Goal: Find specific page/section: Find specific page/section

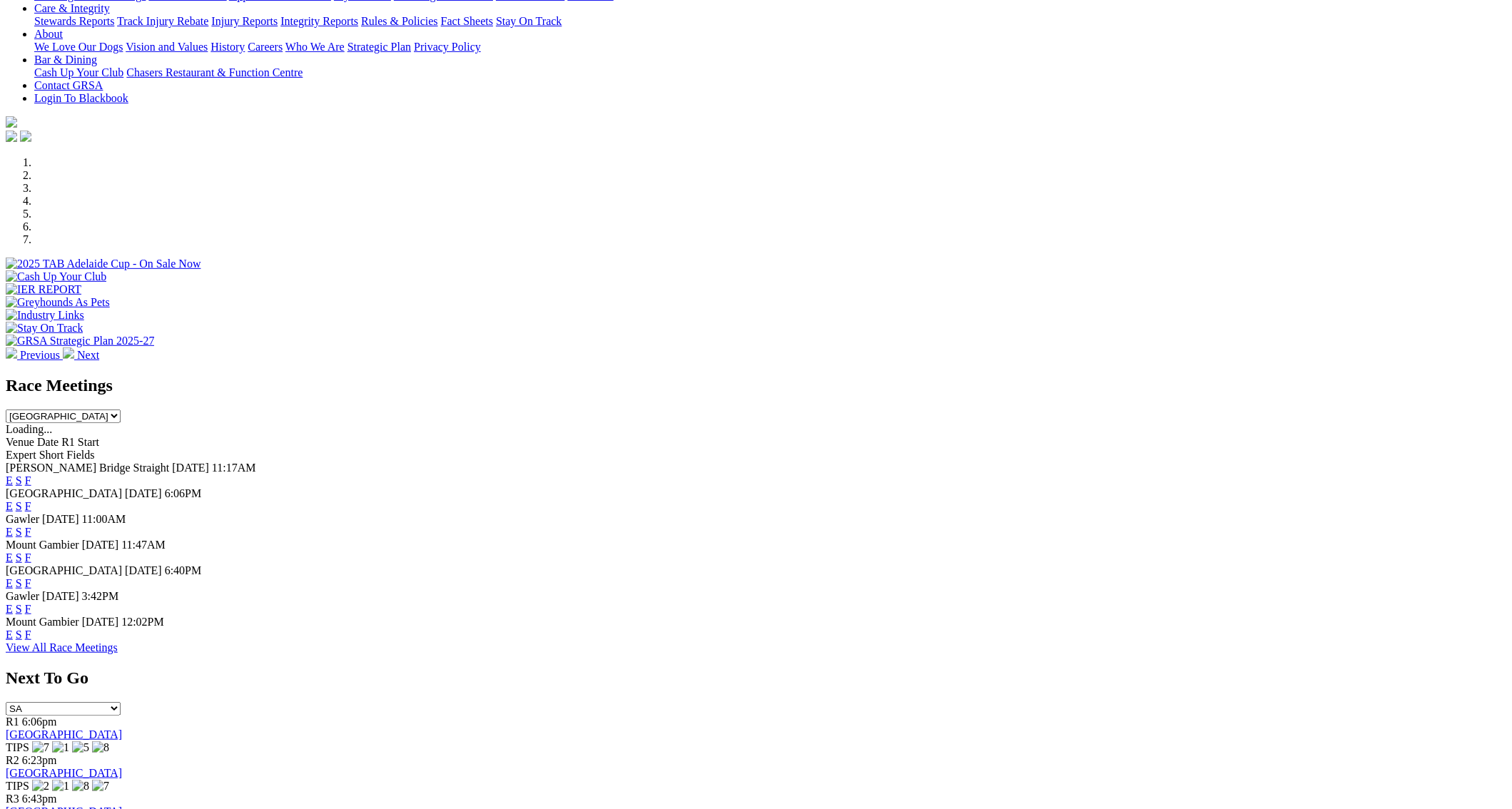
scroll to position [342, 0]
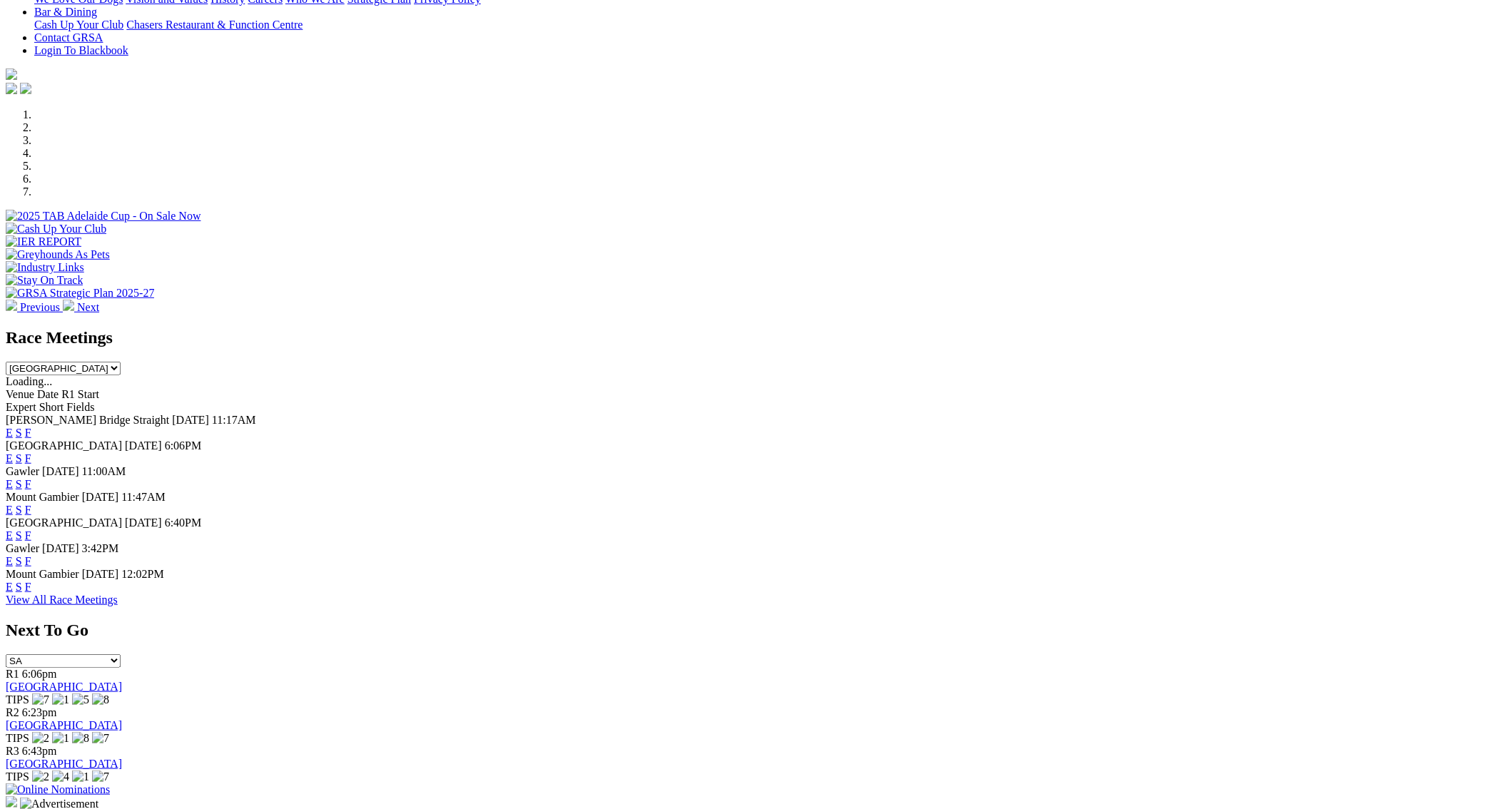
click at [31, 503] on link "F" at bounding box center [28, 510] width 6 height 13
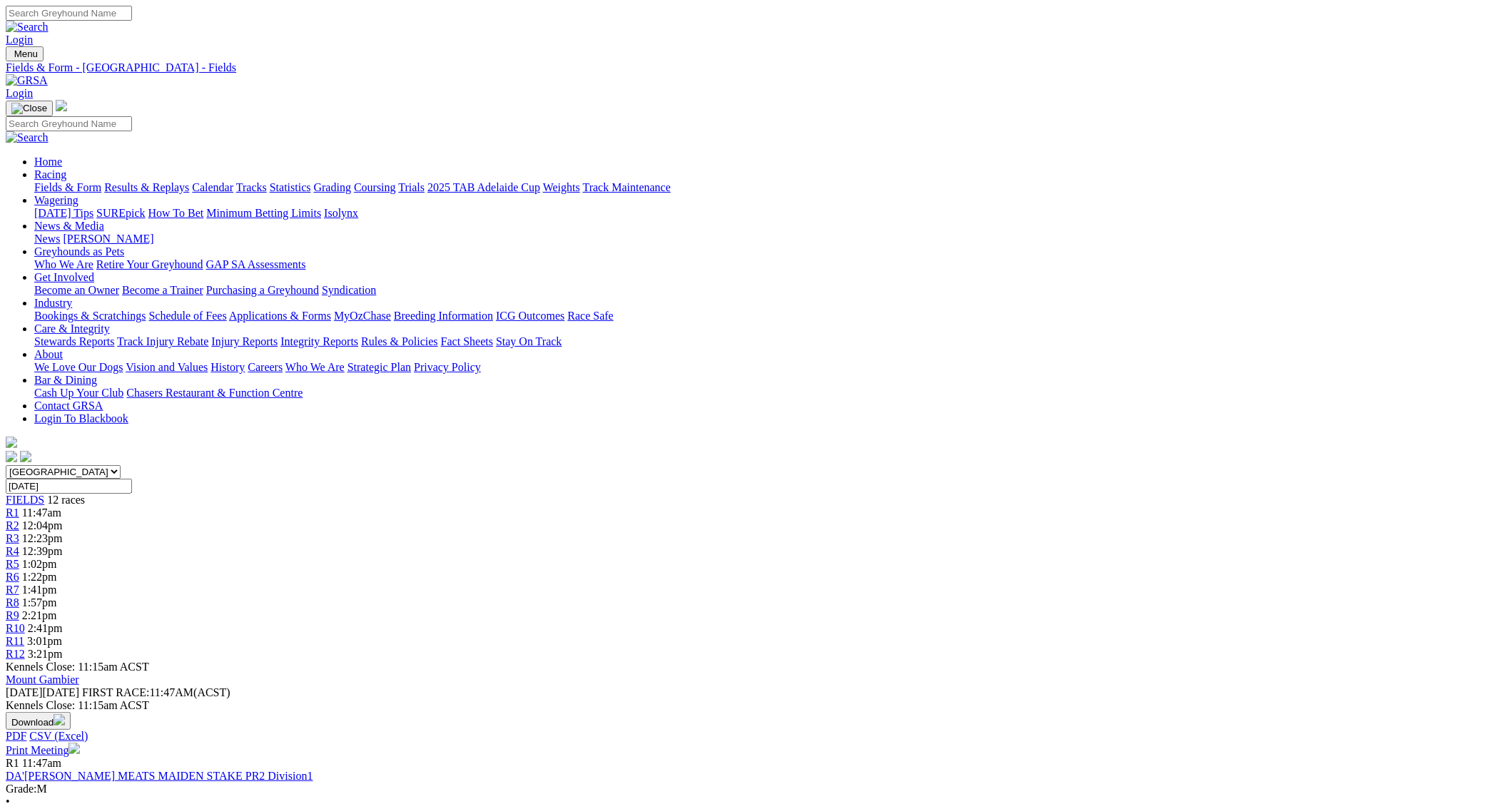
click at [101, 181] on link "Fields & Form" at bounding box center [67, 188] width 67 height 13
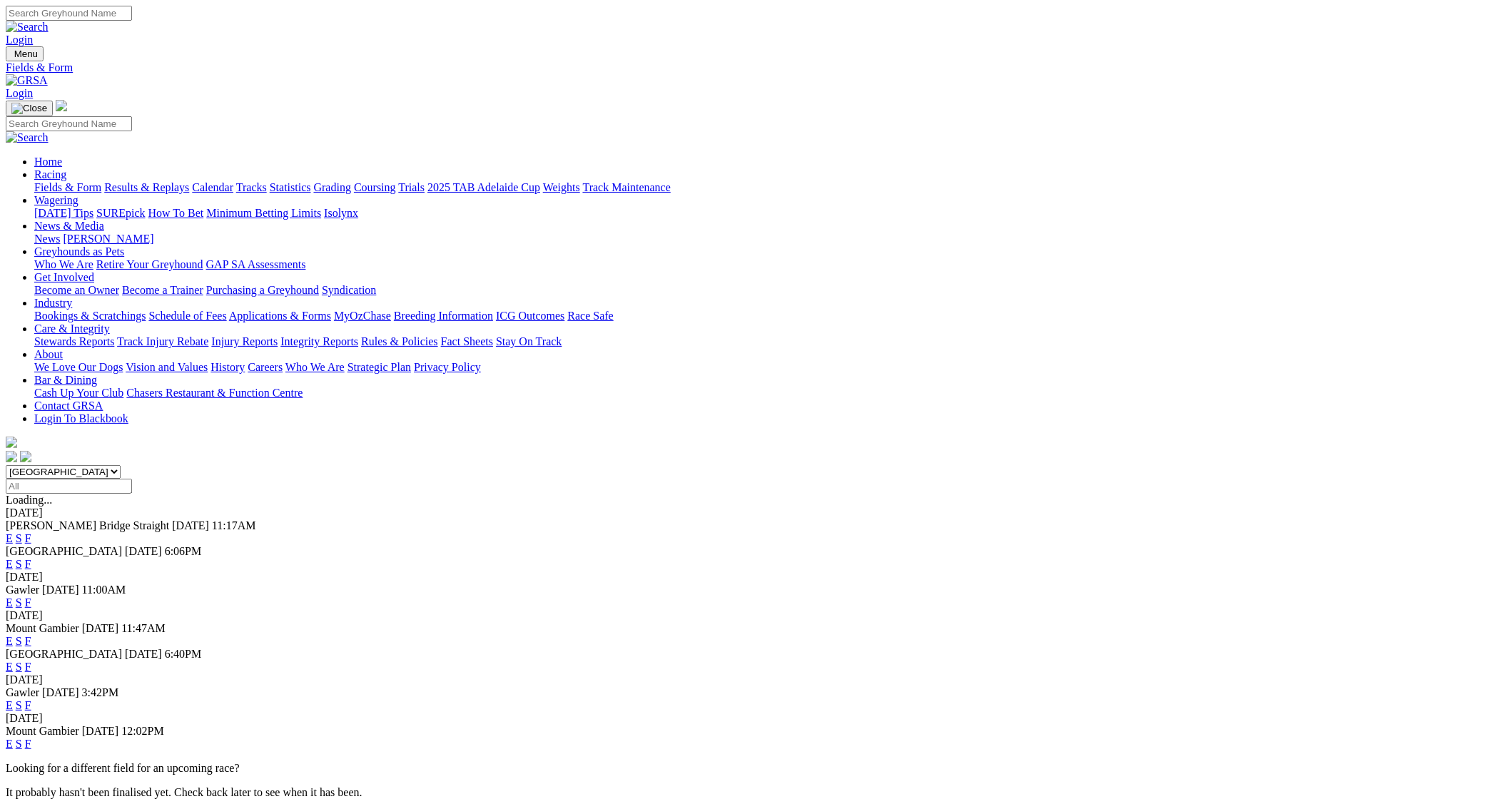
click at [31, 737] on link "F" at bounding box center [28, 744] width 6 height 13
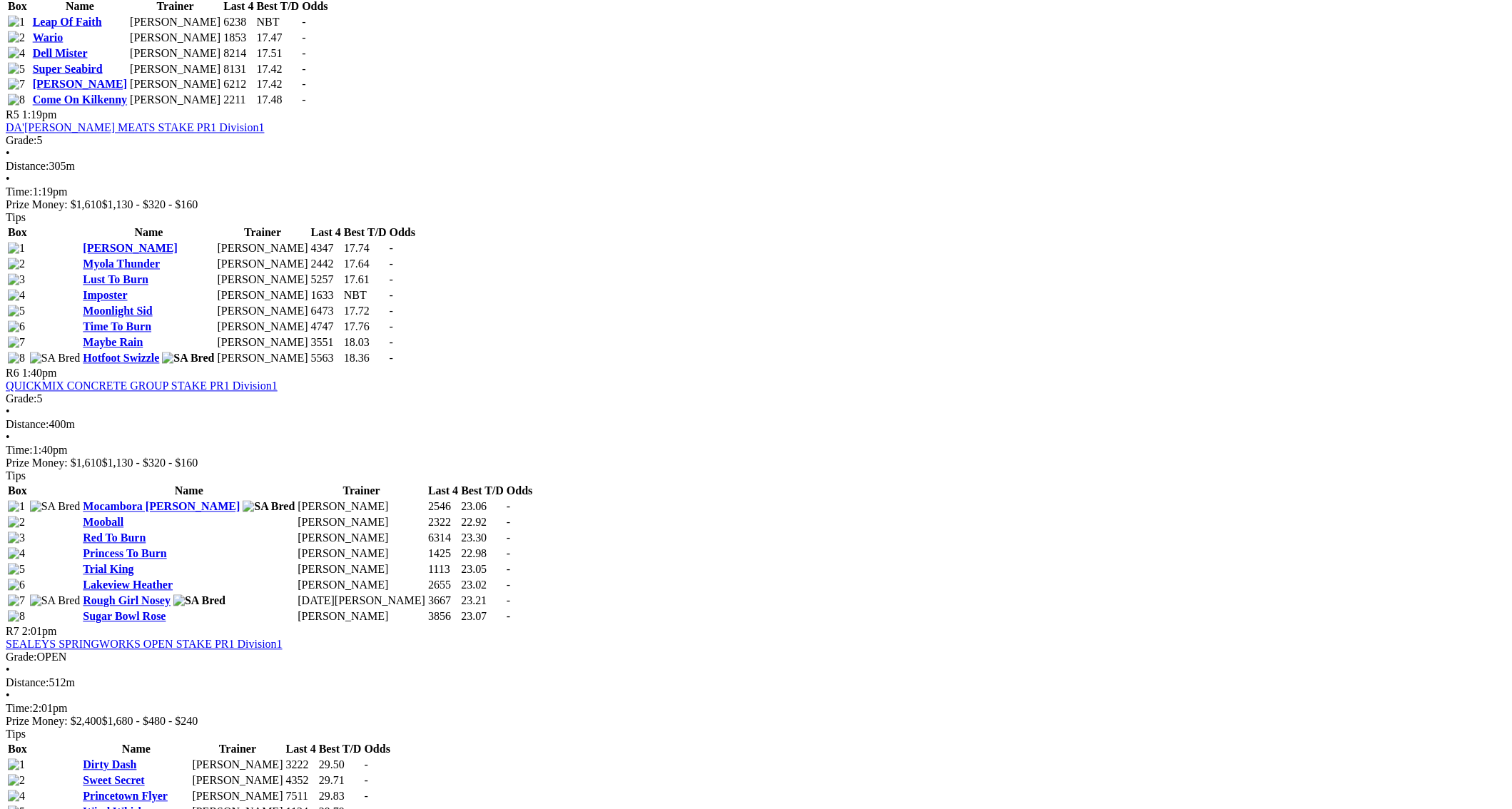
scroll to position [1628, 0]
